Goal: Task Accomplishment & Management: Manage account settings

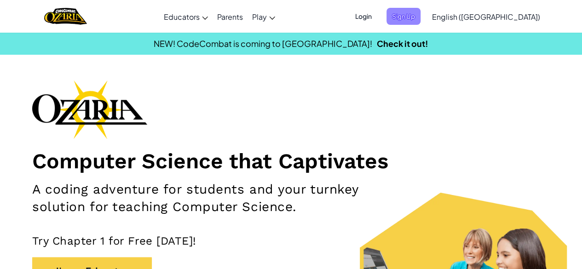
click at [420, 11] on span "Sign Up" at bounding box center [403, 16] width 34 height 17
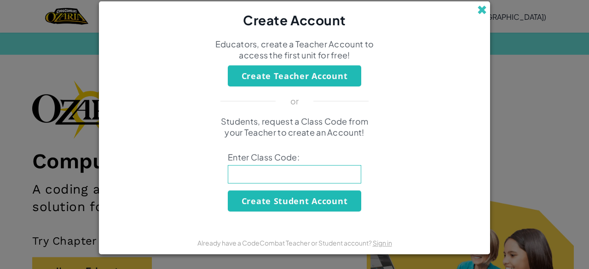
click at [483, 12] on span at bounding box center [482, 10] width 10 height 10
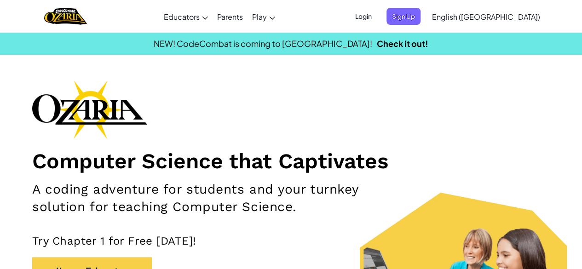
click at [377, 15] on span "Login" at bounding box center [364, 16] width 28 height 17
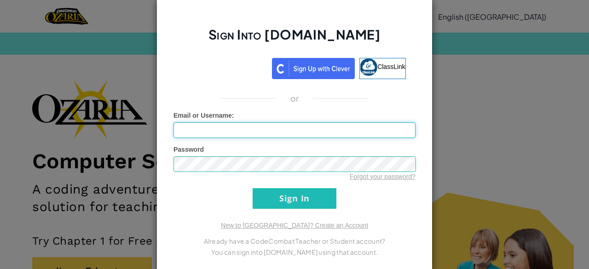
click at [267, 125] on input "Email or Username :" at bounding box center [294, 130] width 242 height 16
type input "[EMAIL_ADDRESS][DOMAIN_NAME]"
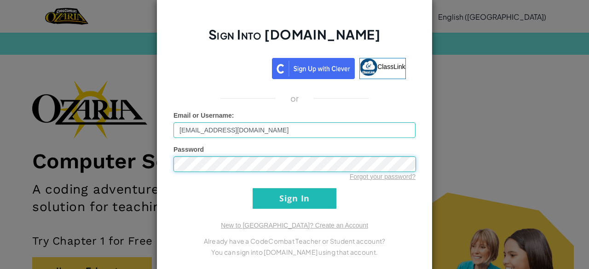
click at [253, 188] on input "Sign In" at bounding box center [295, 198] width 84 height 21
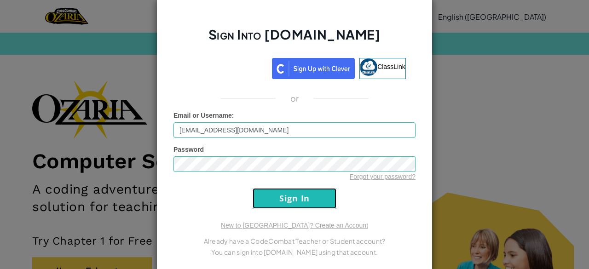
click at [269, 200] on input "Sign In" at bounding box center [295, 198] width 84 height 21
